Goal: Ask a question: Seek information or help from site administrators or community

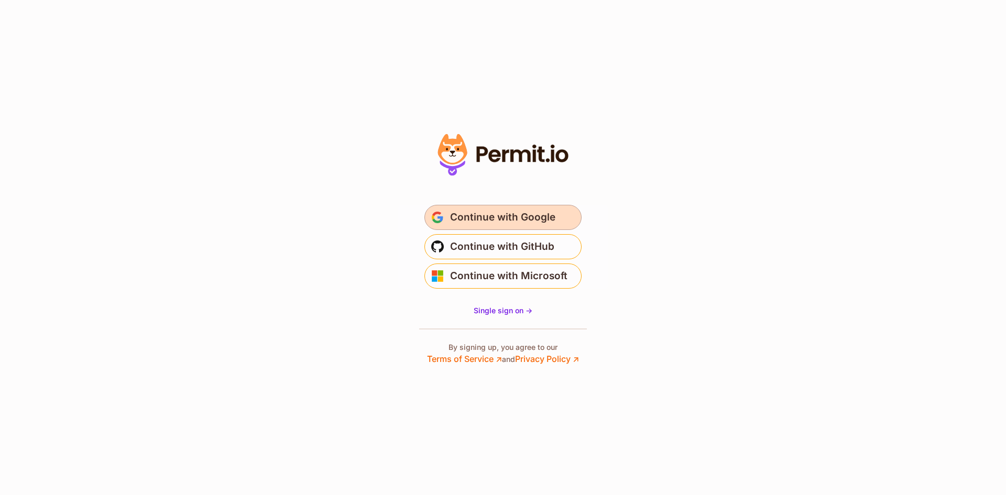
click at [502, 225] on span "Continue with Google" at bounding box center [502, 217] width 105 height 17
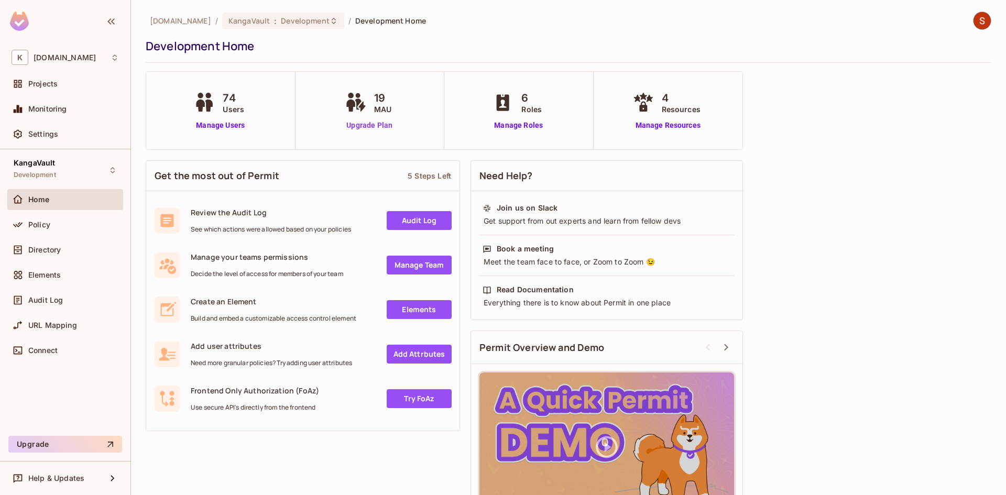
click at [356, 124] on link "Upgrade Plan" at bounding box center [370, 125] width 54 height 11
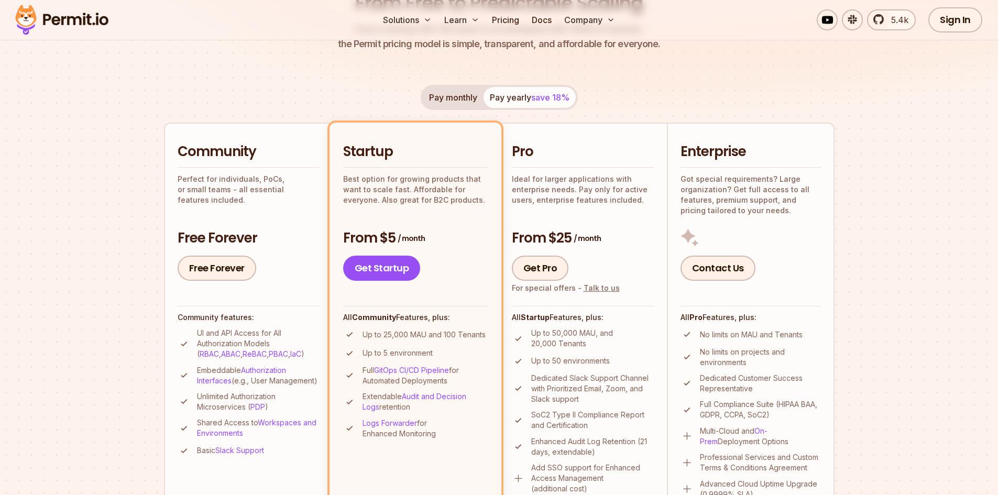
scroll to position [157, 0]
click at [381, 269] on link "Get Startup" at bounding box center [382, 267] width 78 height 25
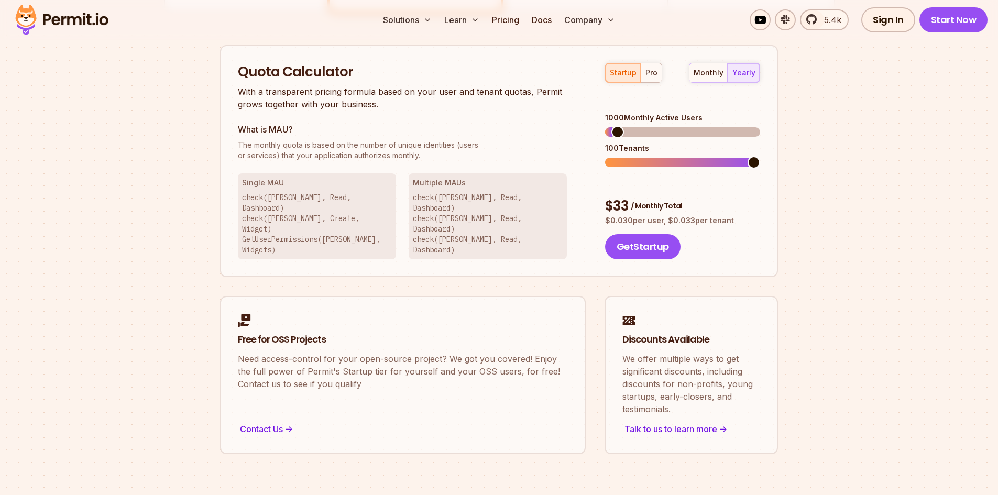
scroll to position [669, 0]
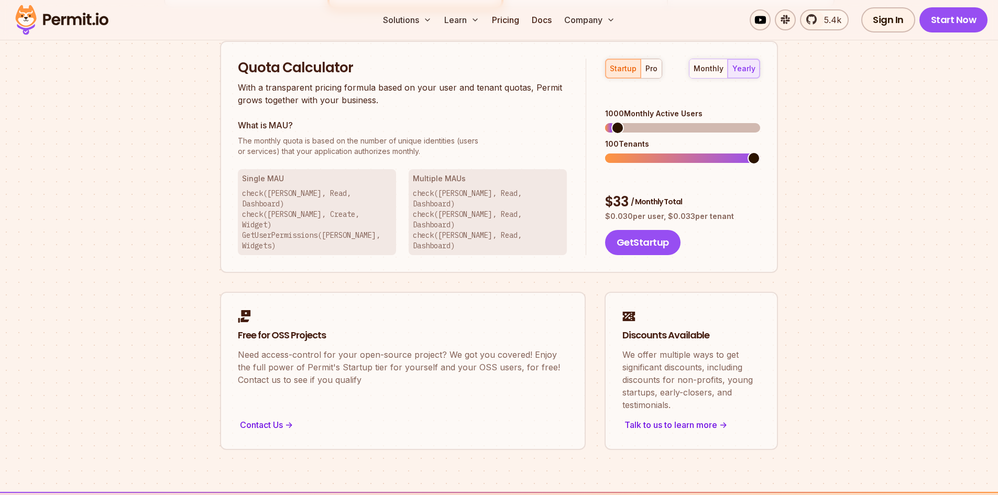
click at [628, 62] on div "startup pro" at bounding box center [633, 69] width 57 height 20
click at [605, 122] on span at bounding box center [611, 128] width 13 height 13
click at [621, 152] on span at bounding box center [627, 158] width 13 height 13
click at [624, 152] on span at bounding box center [627, 158] width 13 height 13
click at [710, 68] on div "monthly" at bounding box center [709, 68] width 30 height 10
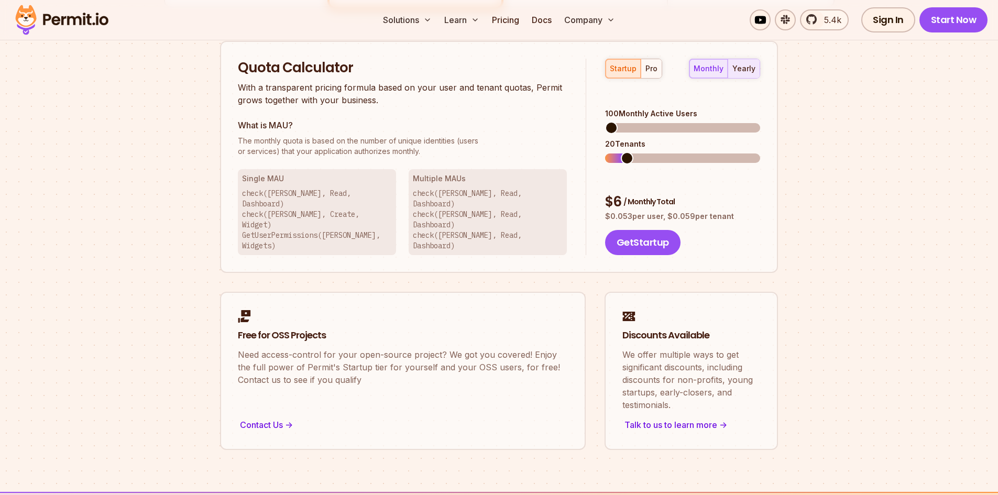
click at [759, 69] on button "yearly" at bounding box center [744, 68] width 32 height 19
click at [631, 230] on button "Get Startup" at bounding box center [642, 242] width 75 height 25
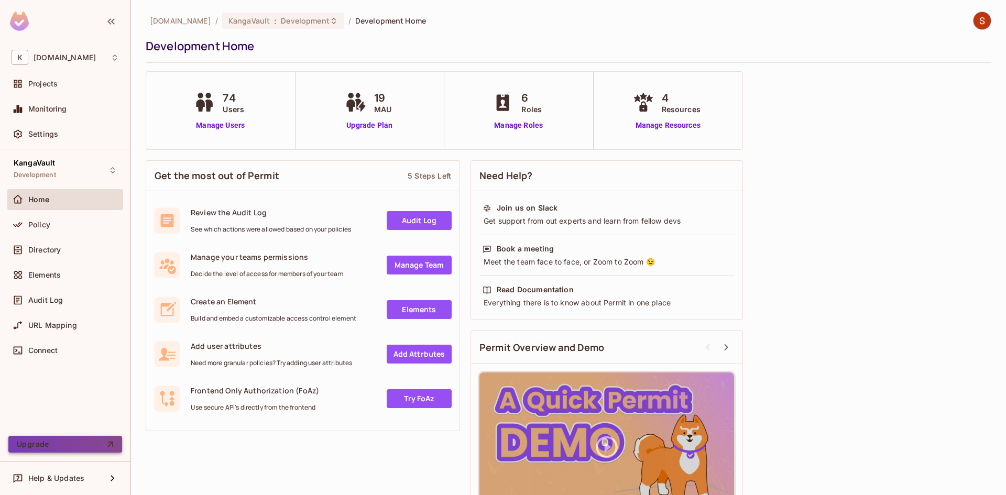
click at [74, 450] on button "Upgrade" at bounding box center [65, 444] width 114 height 17
click at [976, 23] on img at bounding box center [982, 20] width 17 height 17
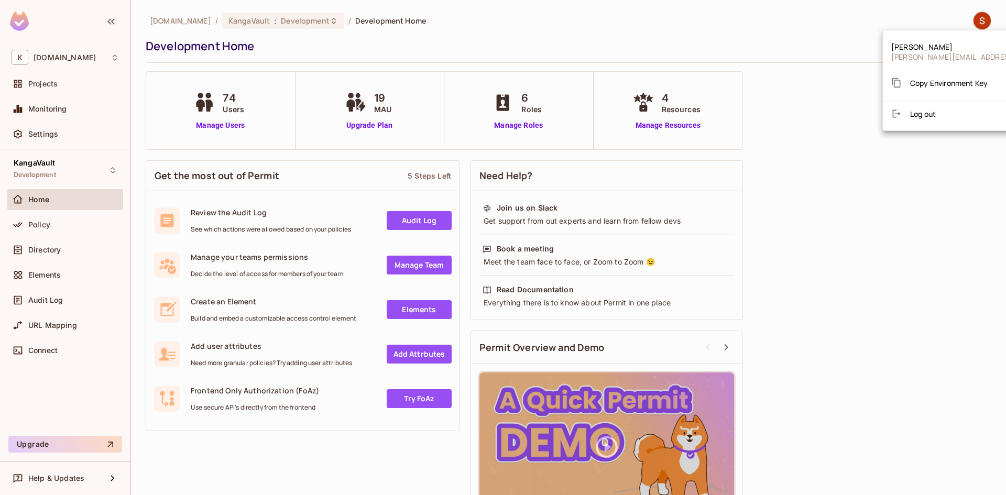
click at [50, 354] on div at bounding box center [503, 247] width 1006 height 495
click at [69, 418] on div "KangaVault Development Home Policy Directory Elements Audit Log URL Mapping Con…" at bounding box center [65, 290] width 130 height 282
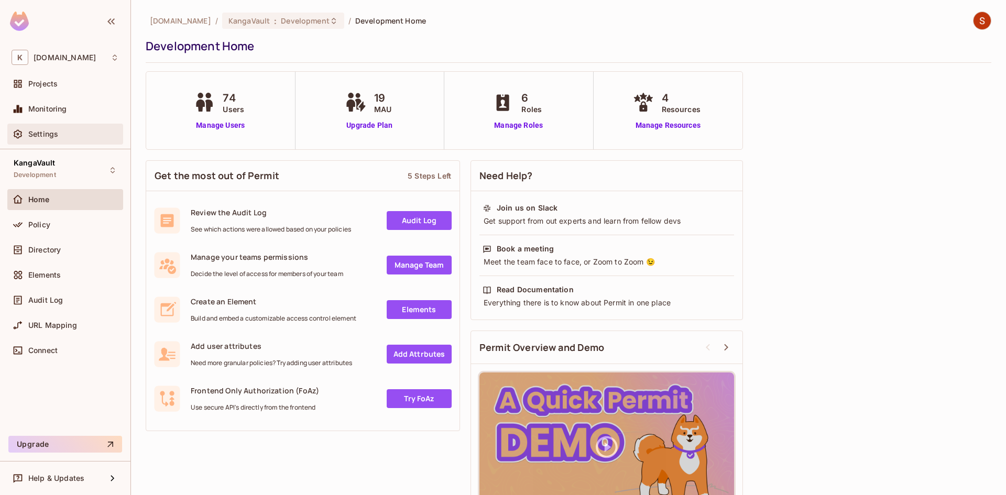
click at [57, 138] on span "Settings" at bounding box center [43, 134] width 30 height 8
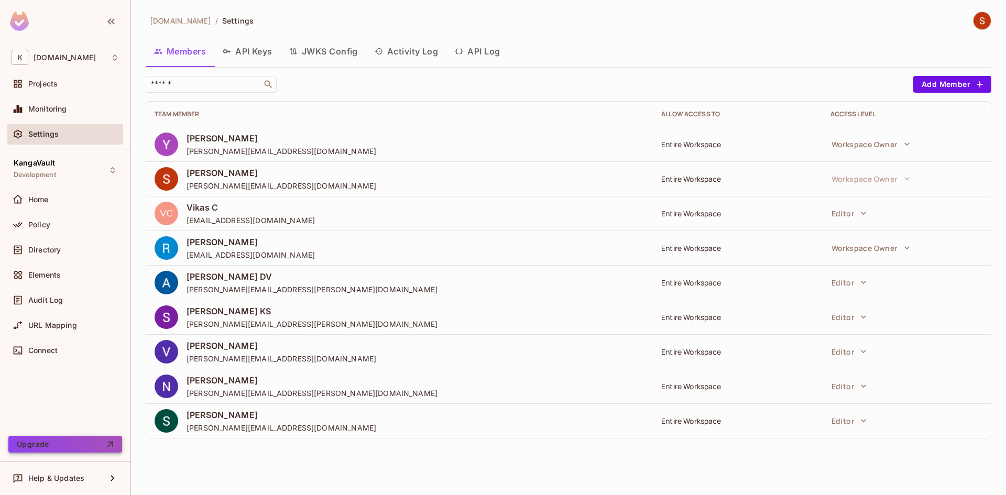
click at [80, 446] on button "Upgrade" at bounding box center [65, 444] width 114 height 17
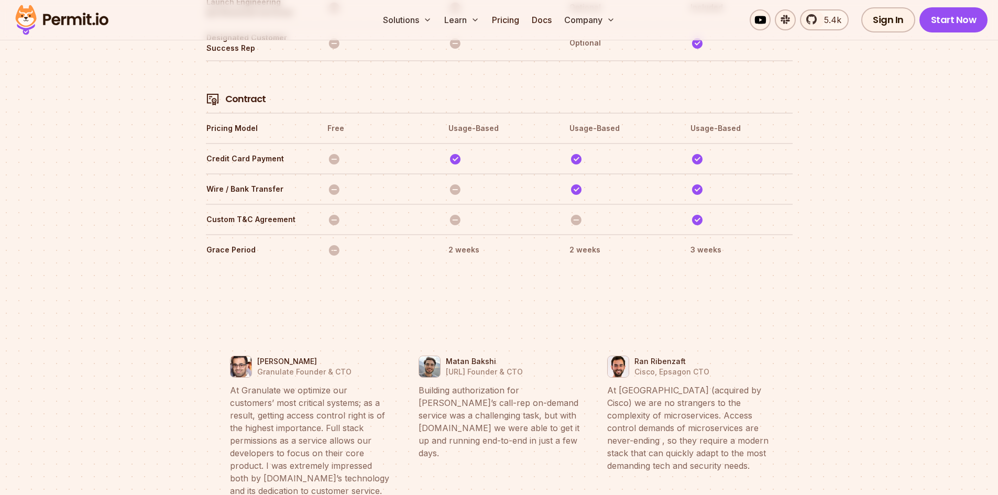
scroll to position [4049, 0]
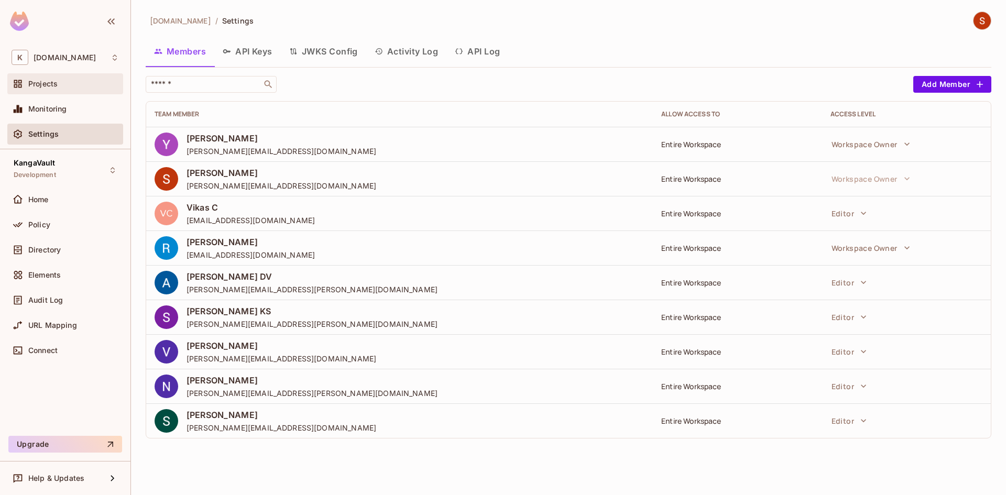
click at [51, 82] on span "Projects" at bounding box center [42, 84] width 29 height 8
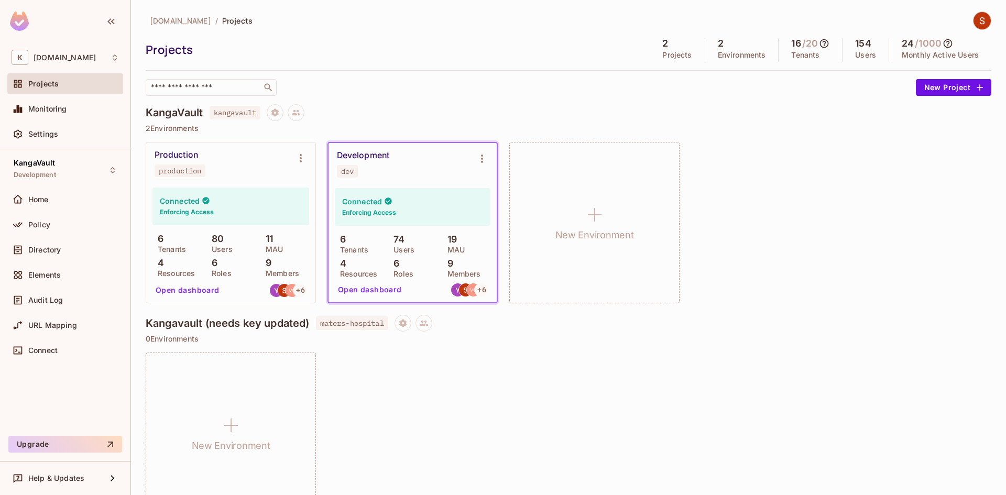
click at [943, 43] on icon at bounding box center [948, 43] width 10 height 10
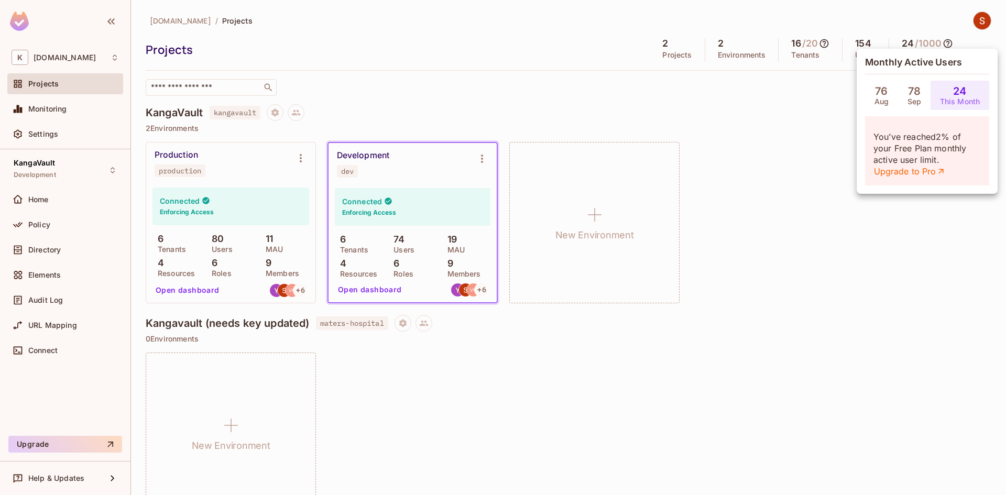
click at [940, 43] on div at bounding box center [503, 247] width 1006 height 495
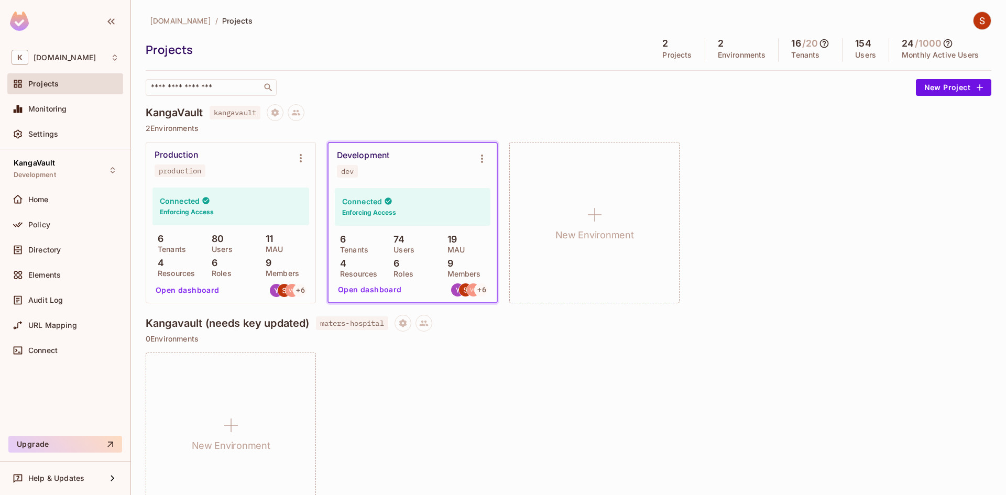
drag, startPoint x: 998, startPoint y: 10, endPoint x: 990, endPoint y: 16, distance: 9.7
click at [996, 13] on div "[DOMAIN_NAME] / Projects Projects 2 Projects 2 Environments 16 / 20 Tenants 154…" at bounding box center [568, 247] width 875 height 495
click at [984, 20] on div "[DOMAIN_NAME] / Projects Projects 2 Projects 2 Environments 16 / 20 Tenants 154…" at bounding box center [568, 247] width 875 height 495
click at [975, 26] on img at bounding box center [982, 20] width 17 height 17
click at [975, 26] on div at bounding box center [503, 247] width 1006 height 495
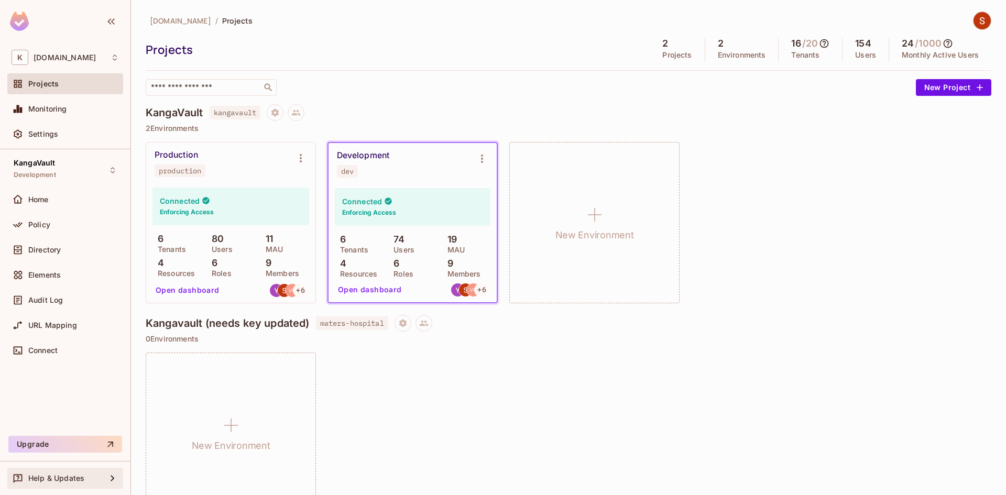
click at [60, 478] on span "Help & Updates" at bounding box center [56, 478] width 56 height 8
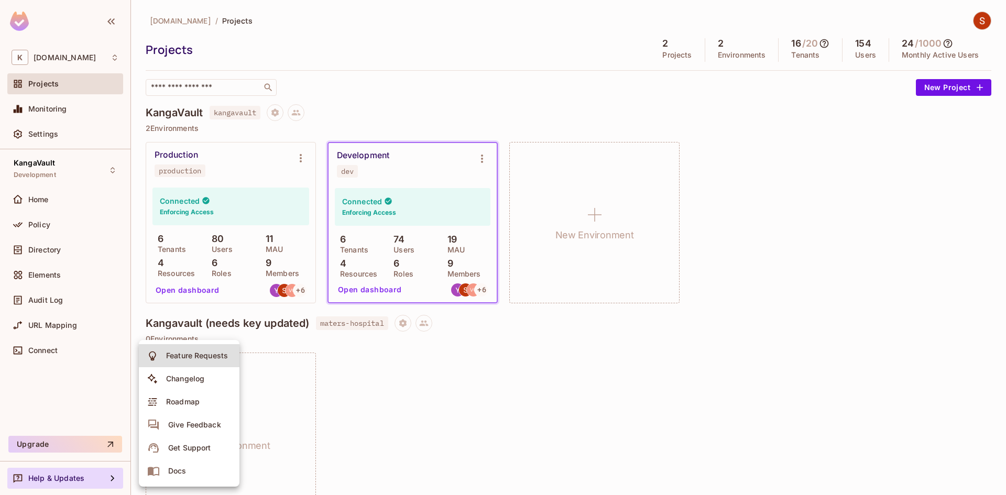
click at [183, 451] on div "Get Support" at bounding box center [189, 448] width 42 height 10
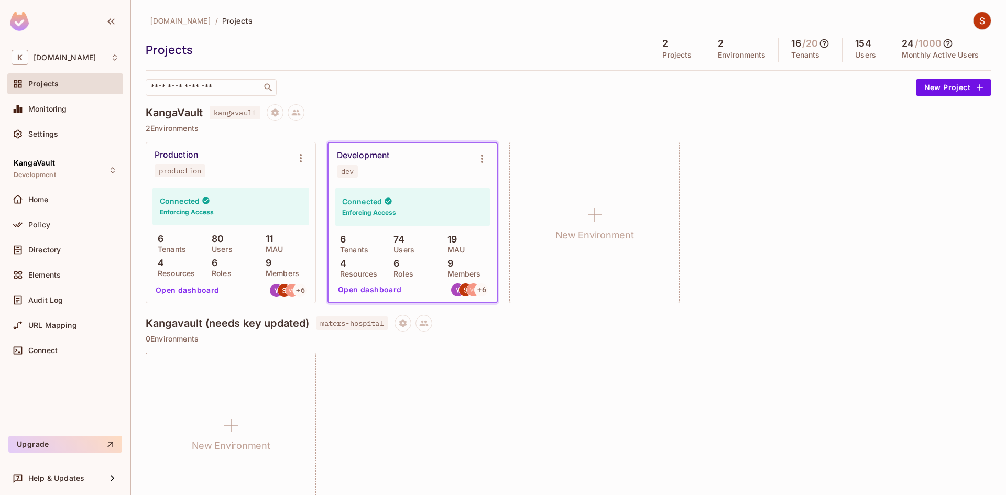
click at [176, 24] on span "[DOMAIN_NAME]" at bounding box center [180, 21] width 61 height 10
click at [89, 62] on div "K [DOMAIN_NAME]" at bounding box center [65, 57] width 107 height 15
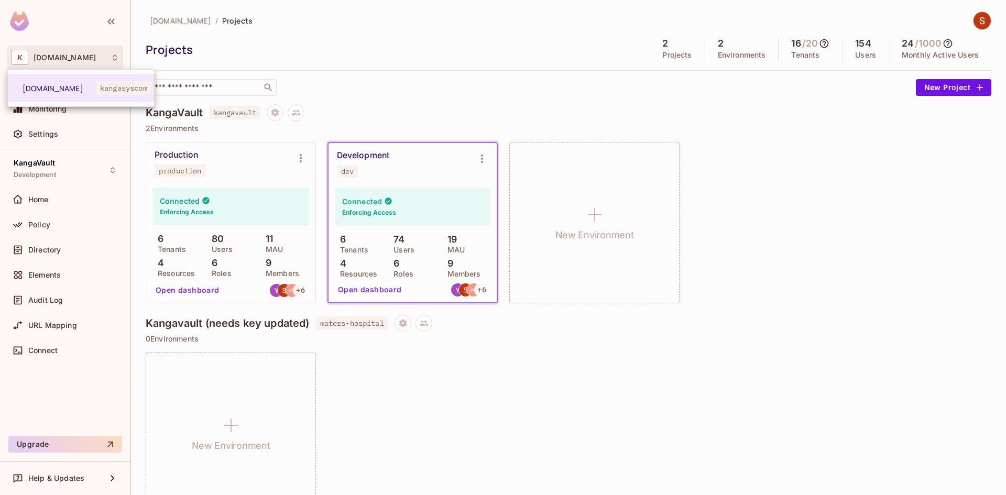
click at [89, 62] on div at bounding box center [503, 247] width 1006 height 495
